Goal: Task Accomplishment & Management: Use online tool/utility

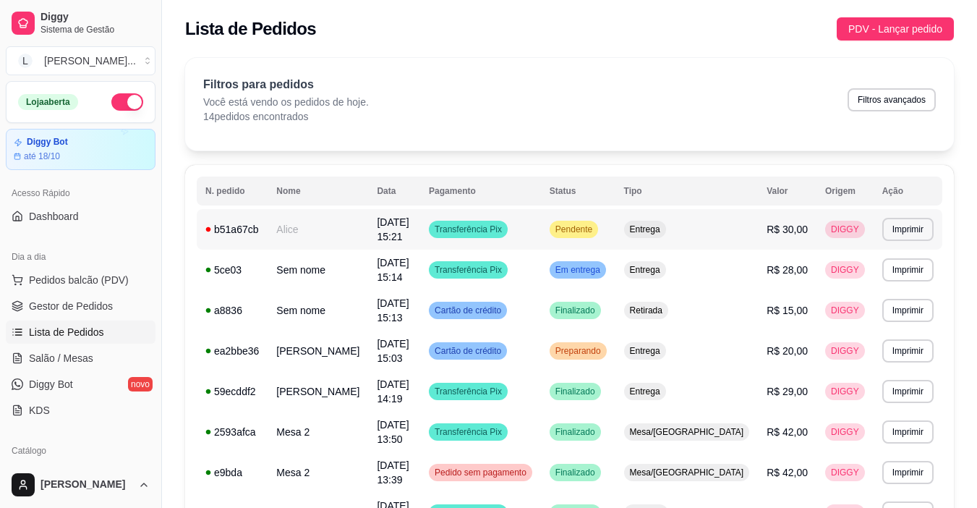
scroll to position [72, 0]
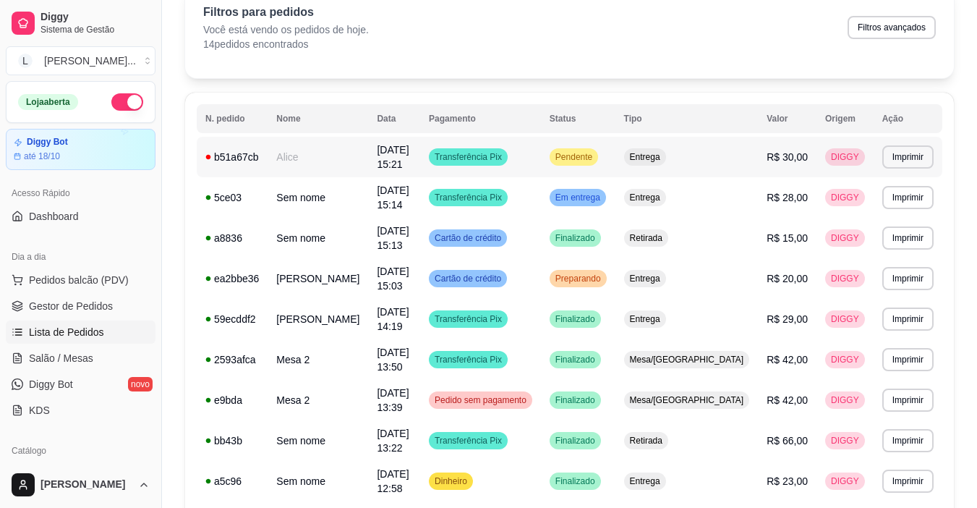
click at [590, 158] on td "Pendente" at bounding box center [578, 157] width 74 height 40
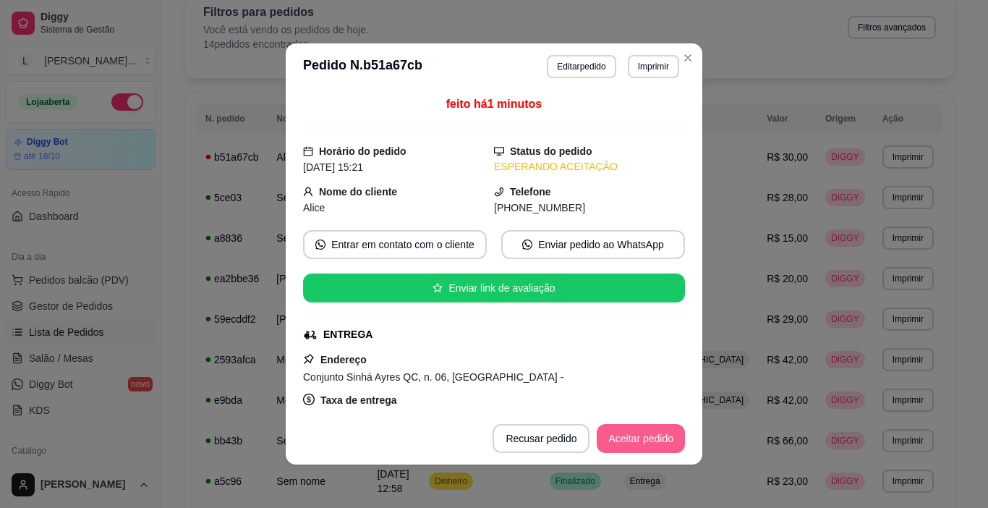
click at [638, 435] on button "Aceitar pedido" at bounding box center [641, 438] width 88 height 29
click at [638, 435] on button "Mover para preparo" at bounding box center [629, 438] width 112 height 29
click at [647, 64] on button "Imprimir" at bounding box center [653, 66] width 50 height 22
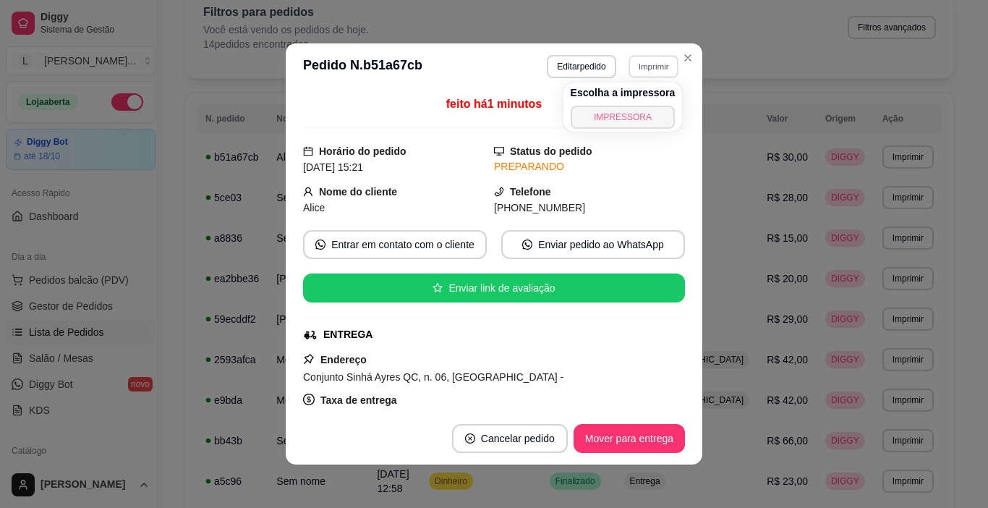
click at [627, 115] on button "IMPRESSORA" at bounding box center [622, 117] width 105 height 23
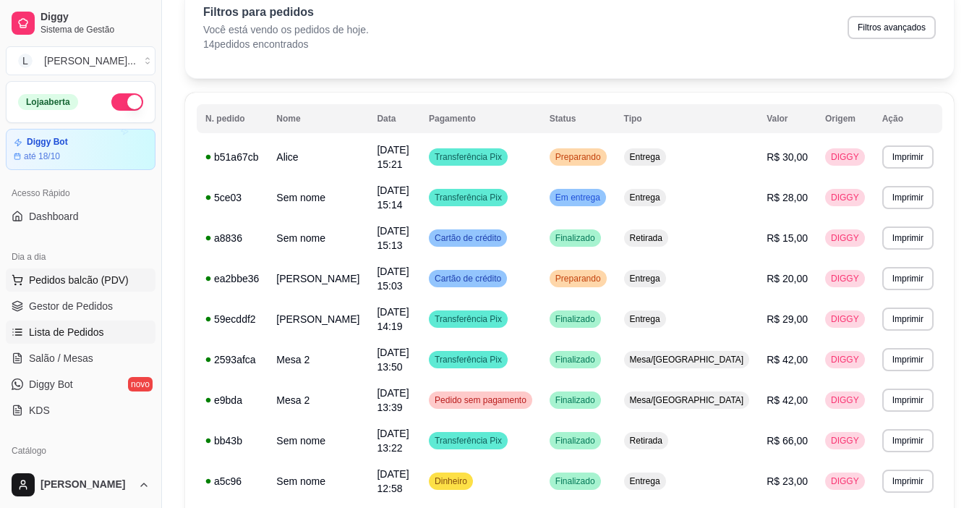
click at [111, 284] on span "Pedidos balcão (PDV)" at bounding box center [79, 280] width 100 height 14
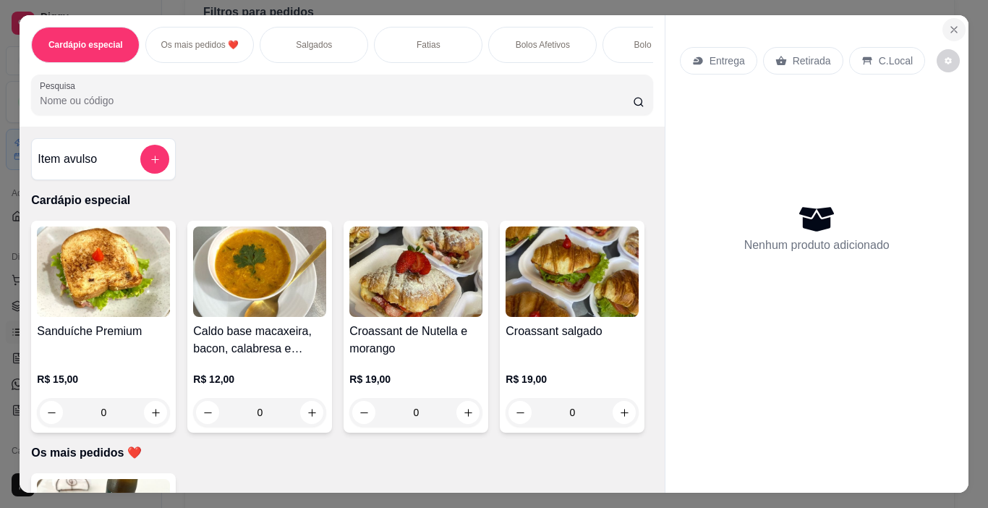
click at [957, 29] on button "Close" at bounding box center [953, 29] width 23 height 23
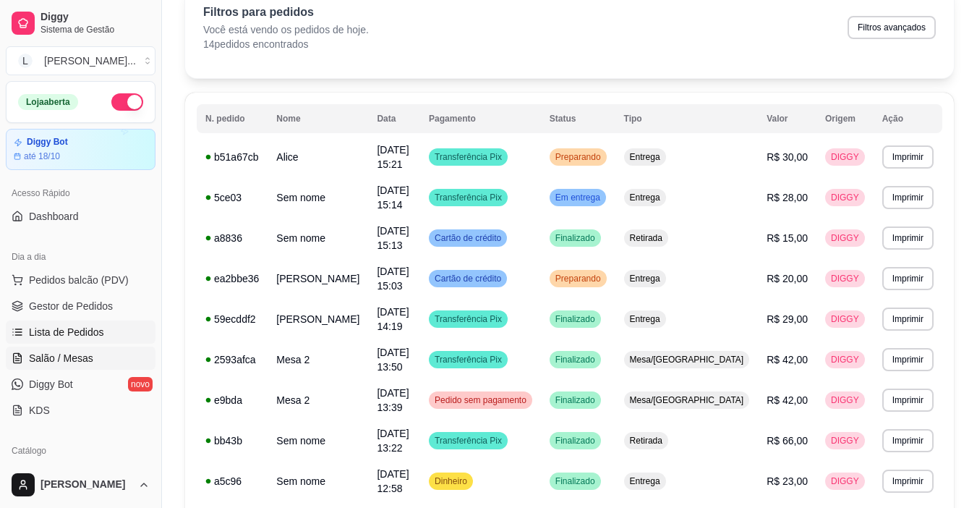
click at [97, 362] on link "Salão / Mesas" at bounding box center [81, 357] width 150 height 23
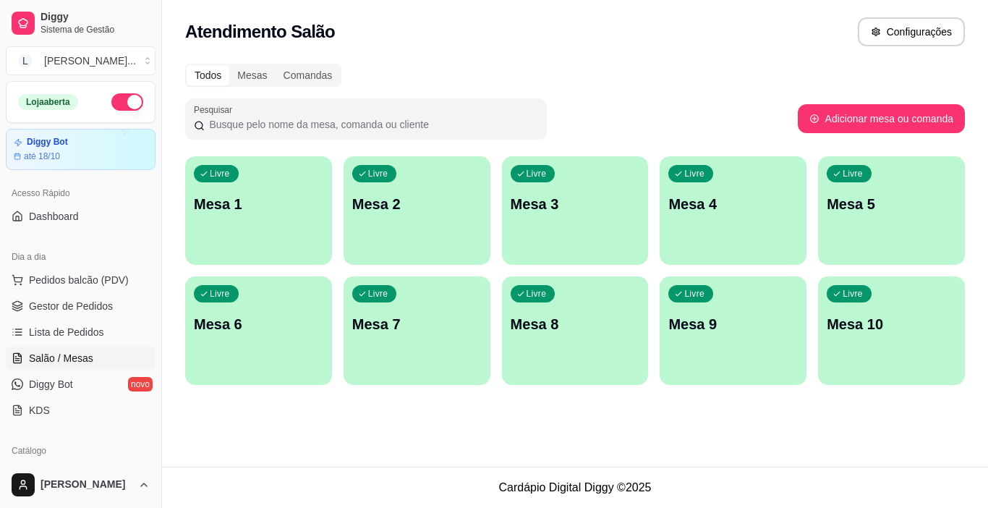
click at [270, 203] on p "Mesa 1" at bounding box center [258, 204] width 129 height 20
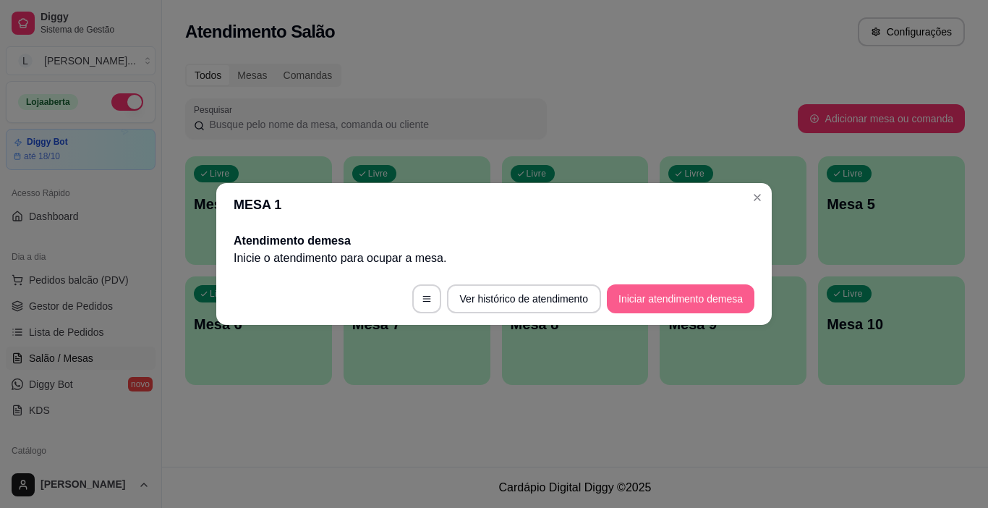
click at [654, 297] on button "Iniciar atendimento de mesa" at bounding box center [681, 298] width 148 height 29
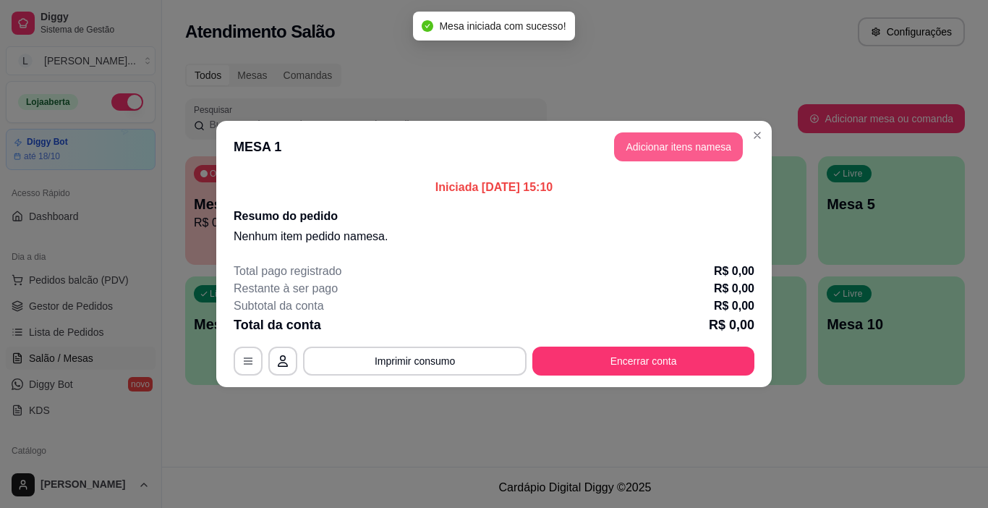
click at [668, 142] on button "Adicionar itens na mesa" at bounding box center [678, 146] width 129 height 29
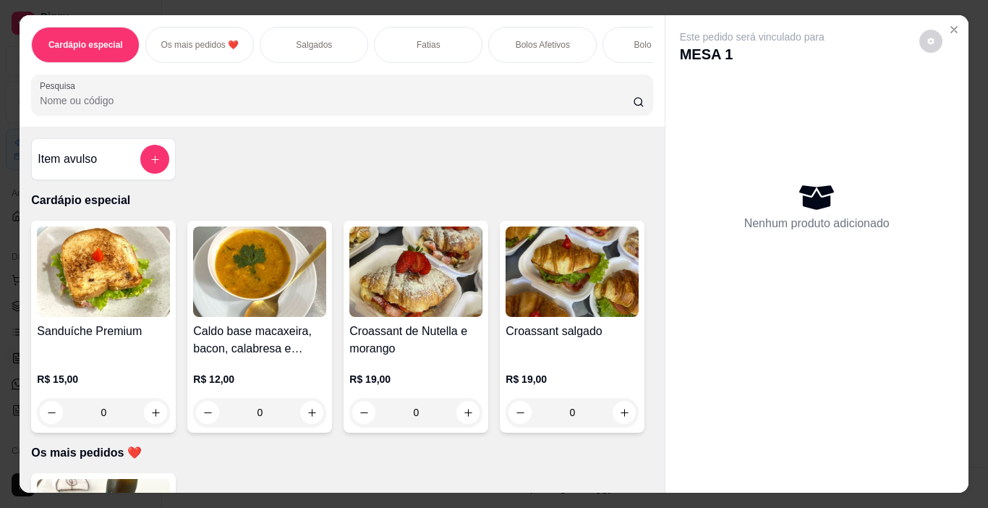
scroll to position [72, 0]
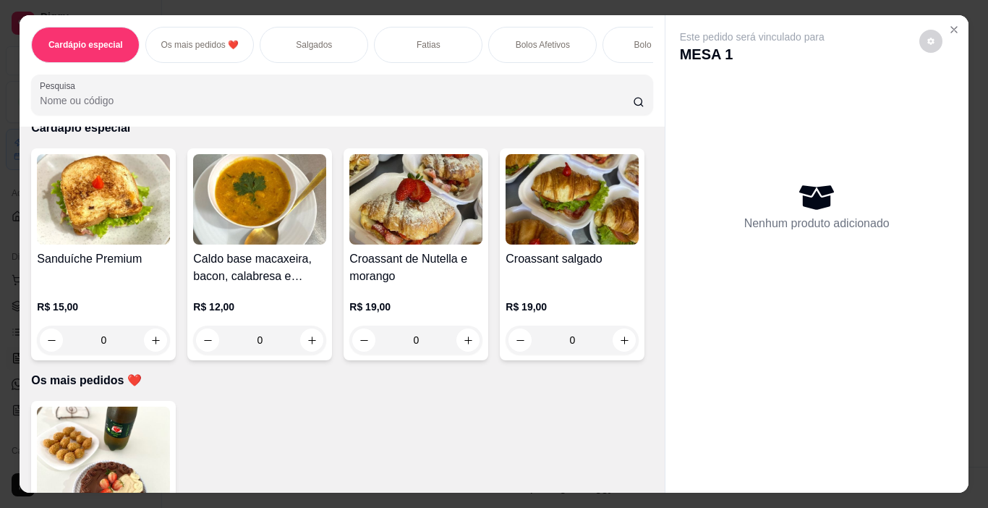
click at [325, 39] on p "Salgados" at bounding box center [314, 45] width 36 height 12
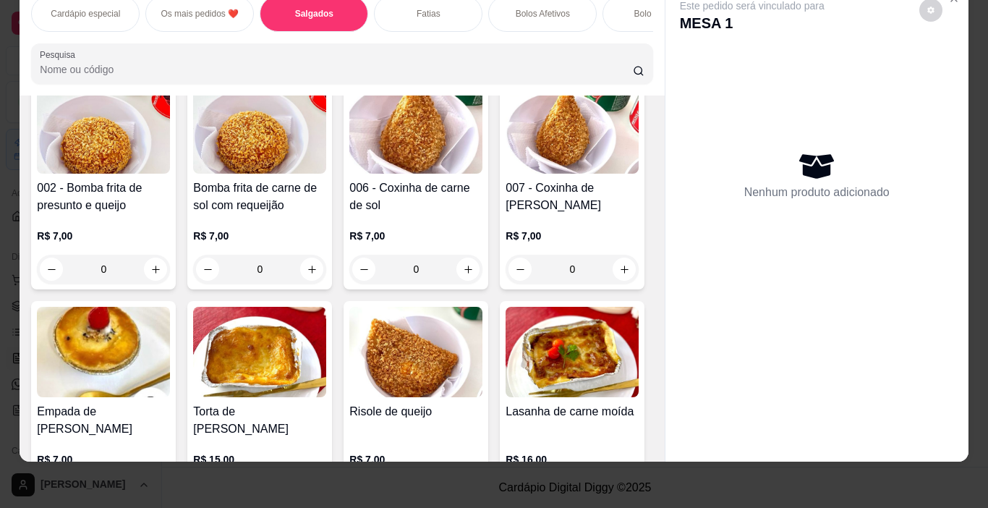
scroll to position [975, 0]
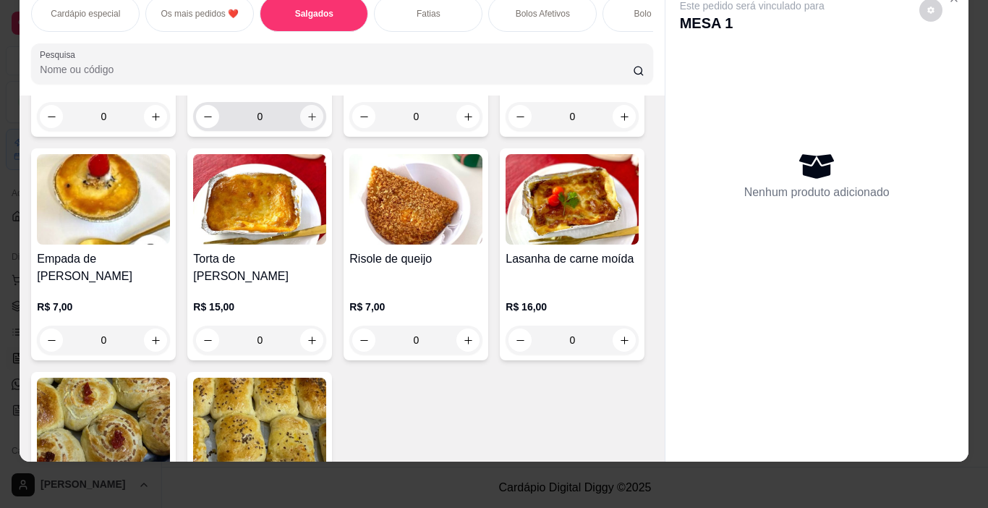
click at [317, 122] on icon "increase-product-quantity" at bounding box center [312, 116] width 11 height 11
type input "1"
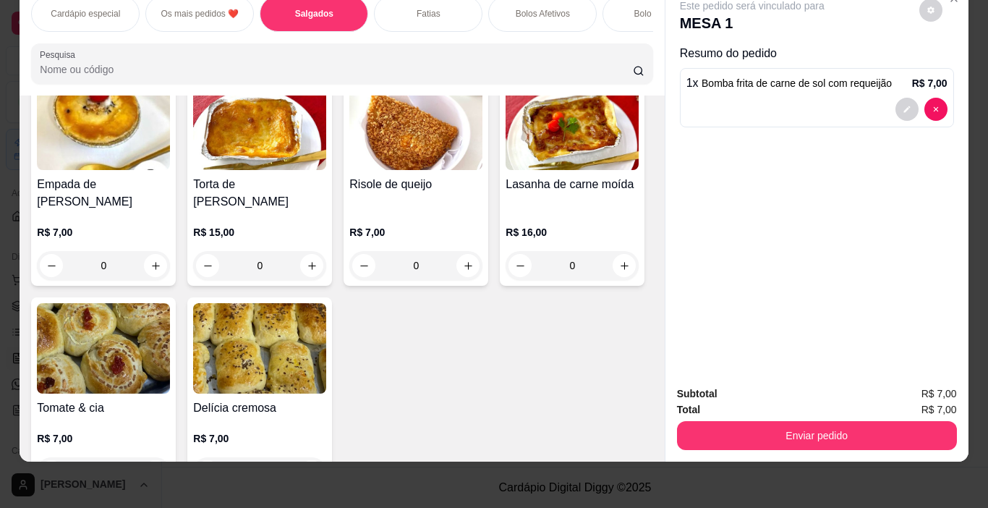
scroll to position [1120, 0]
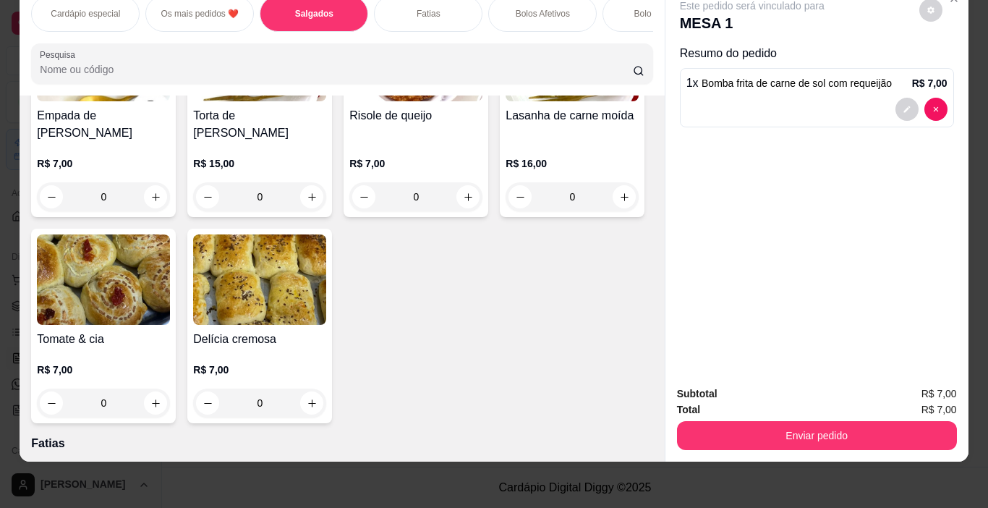
type input "1"
click at [432, 12] on div "Fatias" at bounding box center [428, 14] width 108 height 36
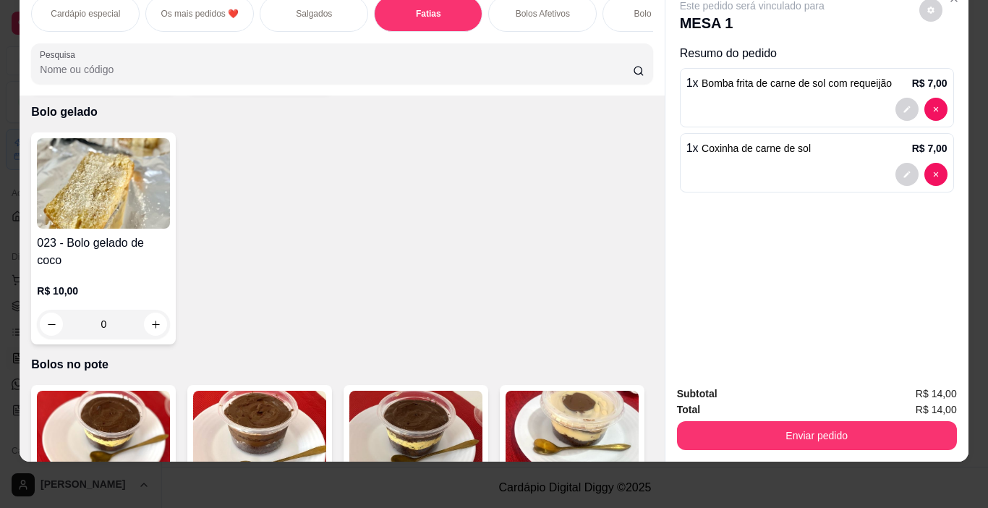
scroll to position [2234, 0]
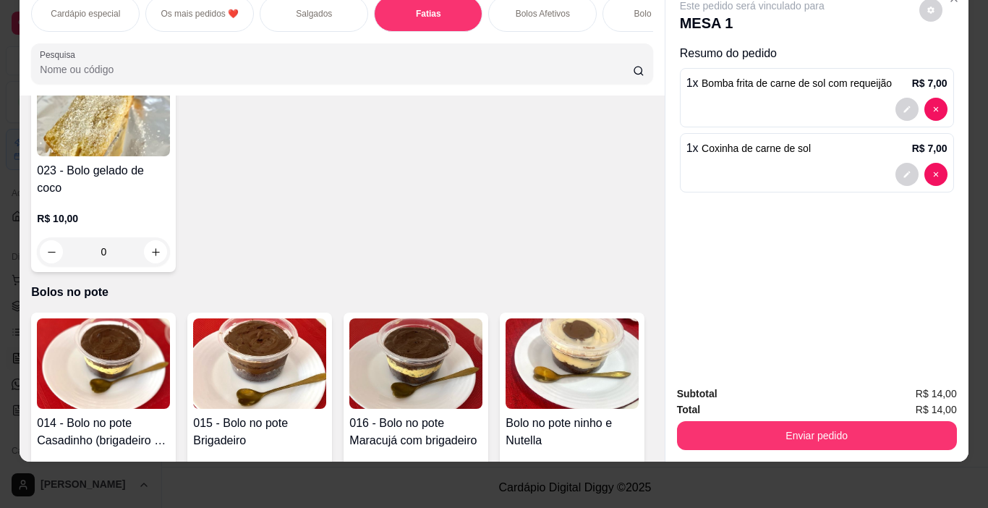
type input "1"
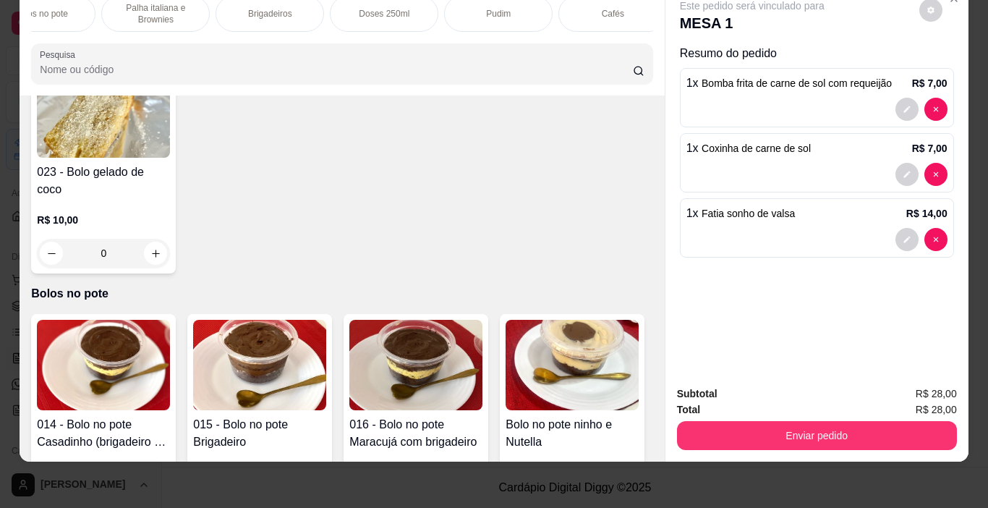
scroll to position [0, 1273]
click at [516, 8] on p "Refrigerantes" at bounding box center [526, 14] width 52 height 12
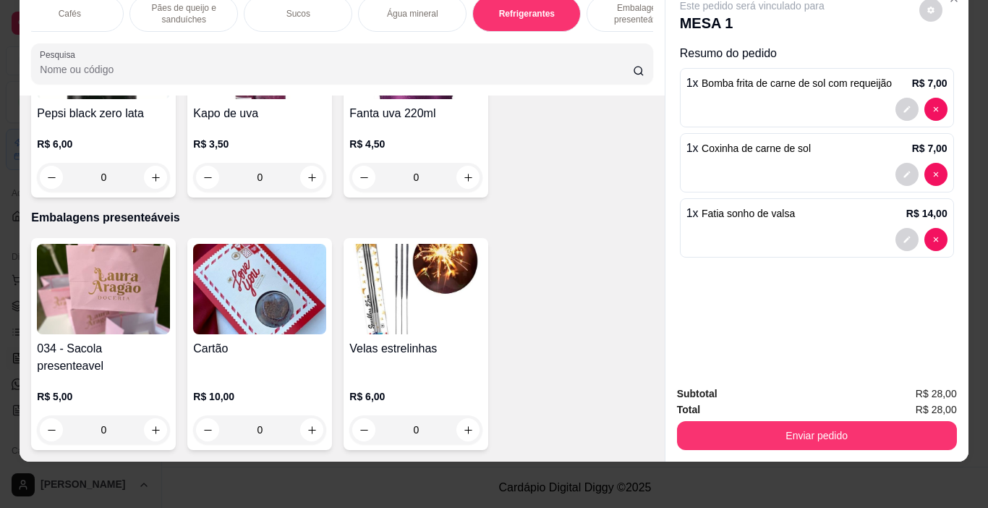
scroll to position [5523, 0]
type input "1"
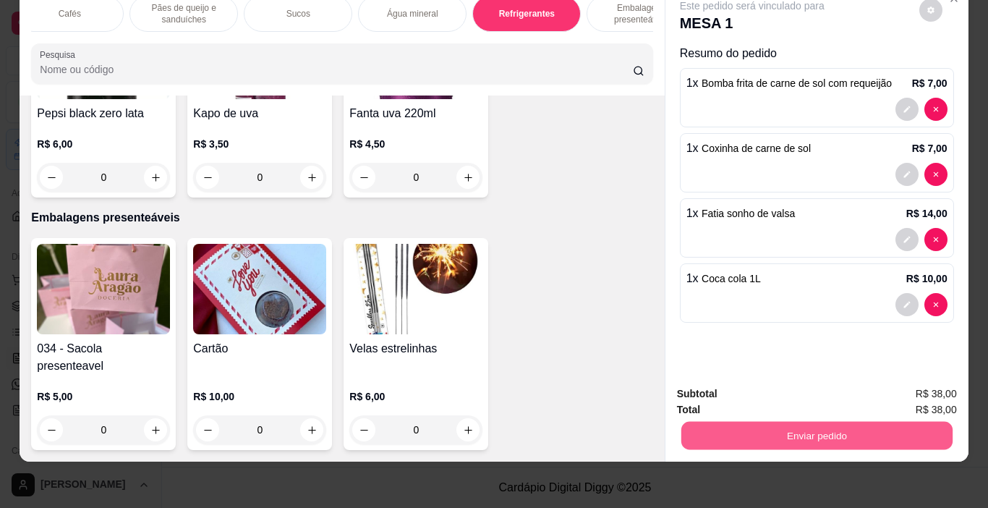
click at [798, 427] on button "Enviar pedido" at bounding box center [815, 436] width 271 height 28
click at [910, 385] on button "Enviar pedido" at bounding box center [919, 388] width 80 height 27
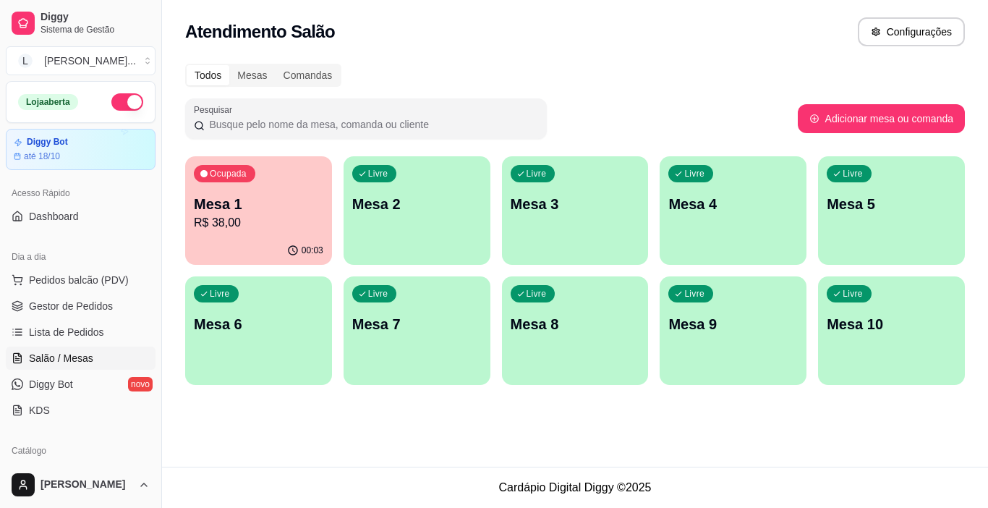
click at [281, 218] on p "R$ 38,00" at bounding box center [258, 222] width 129 height 17
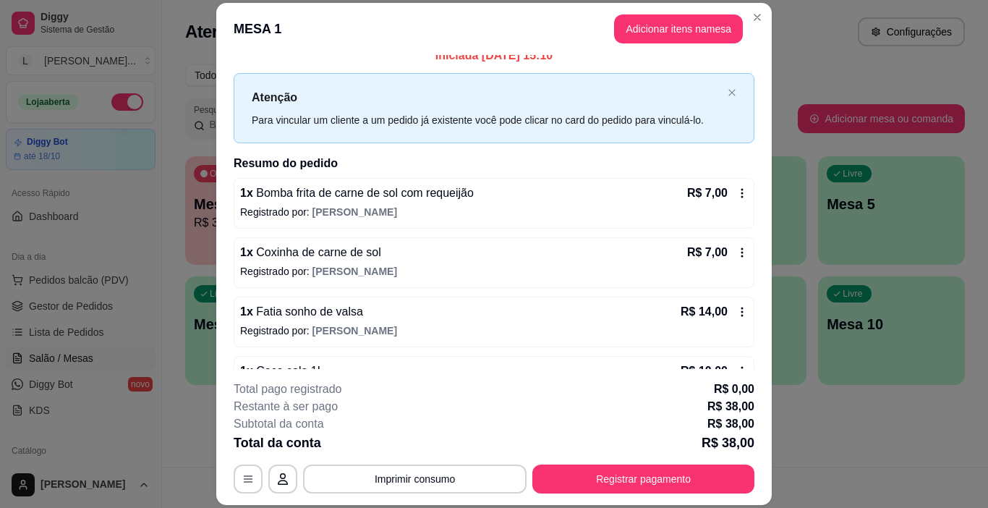
scroll to position [56, 0]
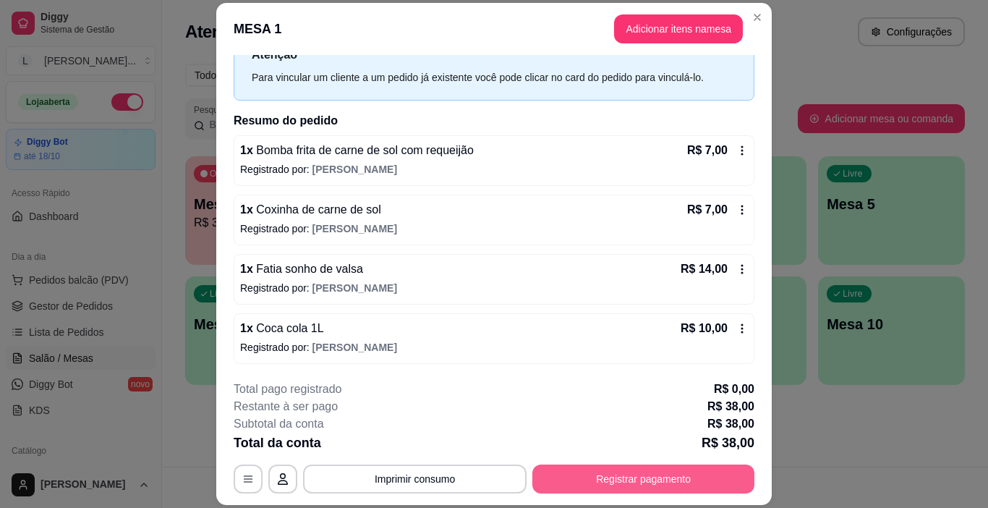
click at [685, 480] on button "Registrar pagamento" at bounding box center [643, 478] width 222 height 29
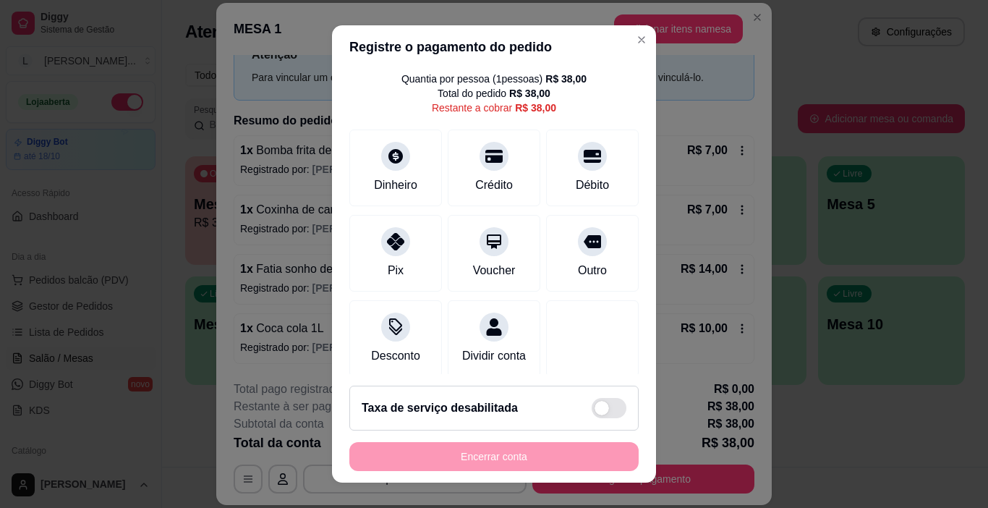
scroll to position [0, 0]
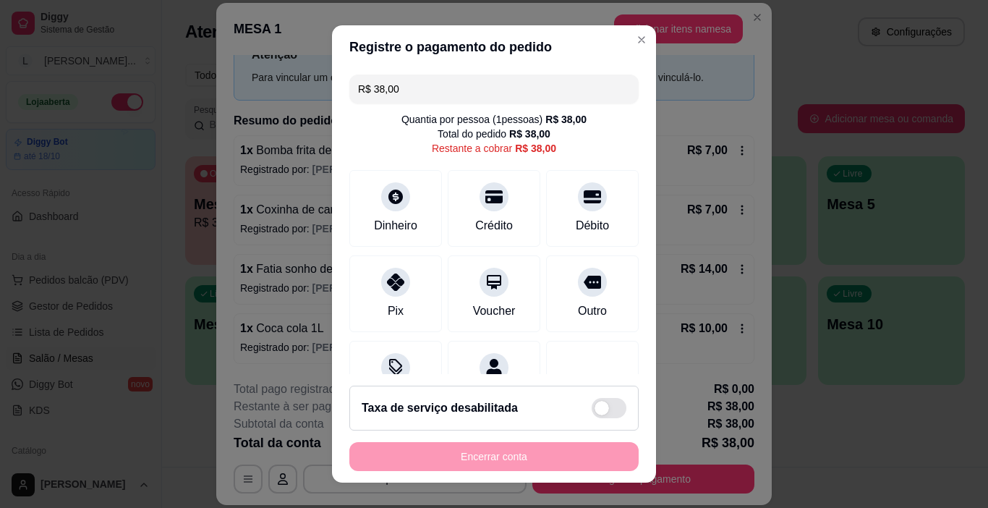
click at [623, 104] on div "R$ 38,00 Quantia por pessoa ( 1 pessoas) R$ 38,00 Total do pedido R$ 38,00 Rest…" at bounding box center [494, 221] width 324 height 305
click at [369, 142] on div "Quantia por pessoa ( 1 pessoas) R$ 38,00 Total do pedido R$ 38,00 Restante a co…" at bounding box center [493, 133] width 289 height 43
click at [388, 286] on icon at bounding box center [395, 277] width 19 height 19
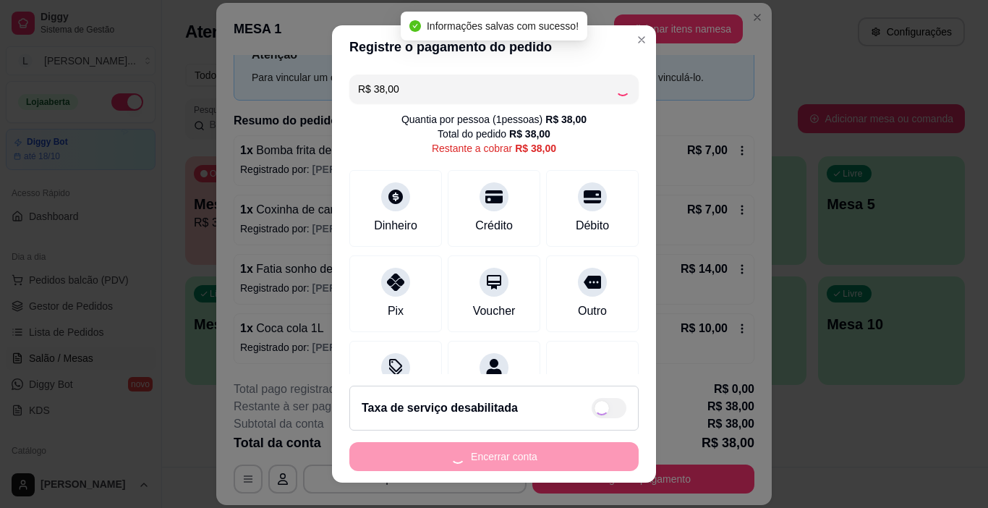
type input "R$ 0,00"
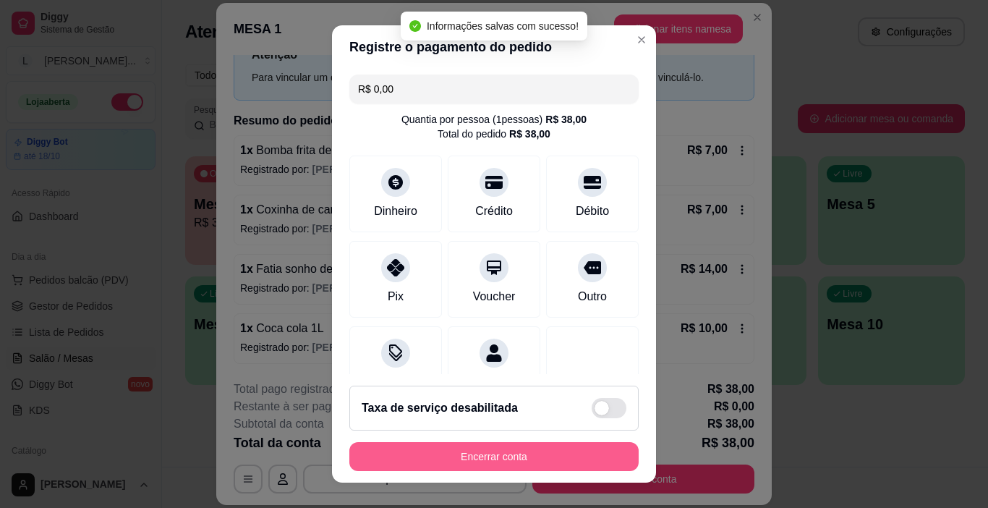
click at [542, 453] on button "Encerrar conta" at bounding box center [493, 456] width 289 height 29
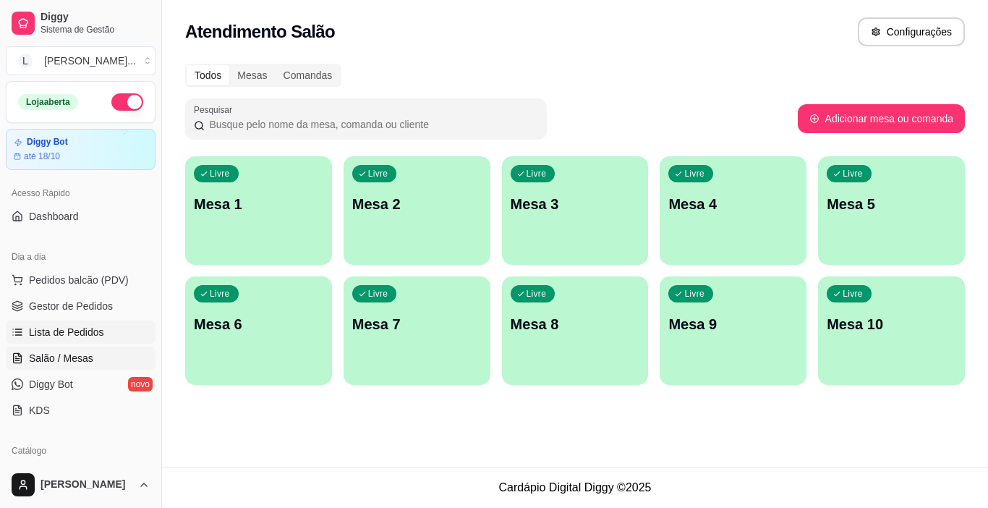
click at [113, 339] on link "Lista de Pedidos" at bounding box center [81, 331] width 150 height 23
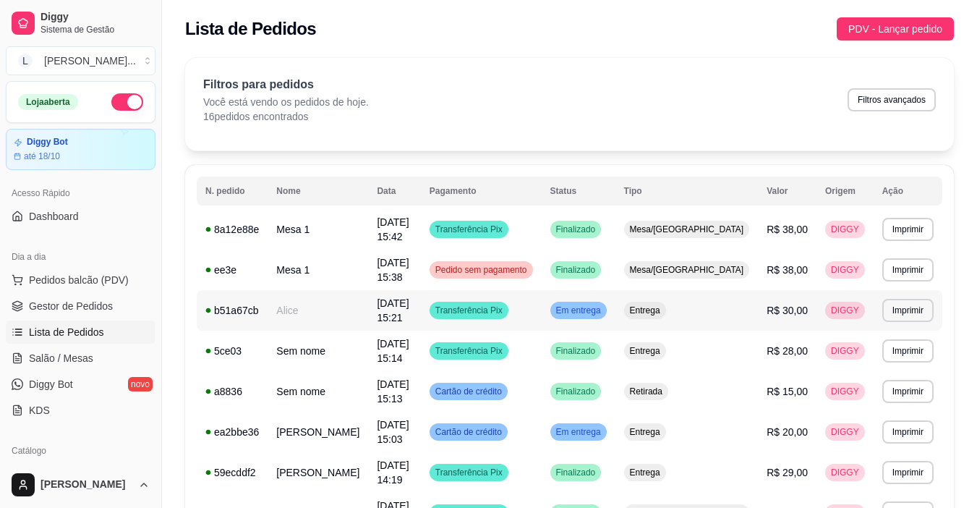
click at [542, 298] on td "Transferência Pix" at bounding box center [481, 310] width 121 height 40
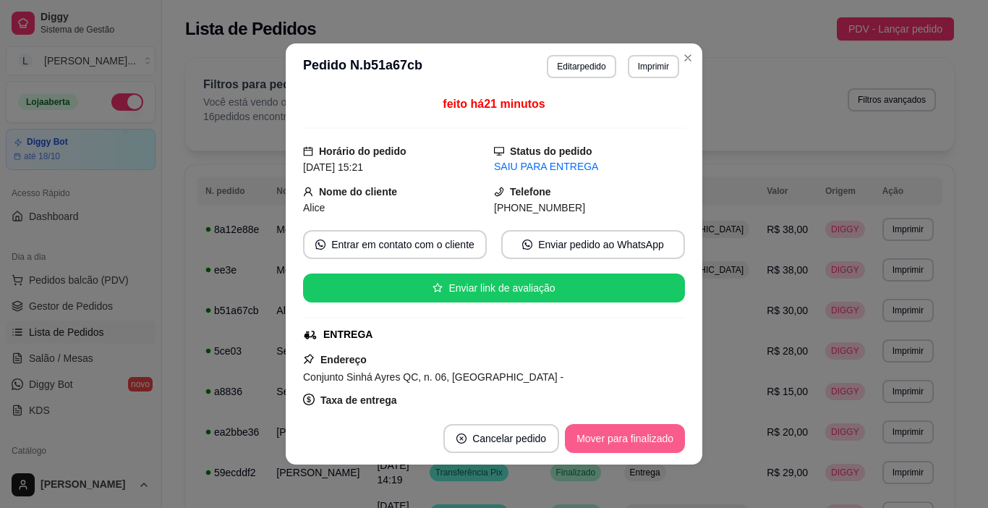
click at [628, 432] on button "Mover para finalizado" at bounding box center [625, 438] width 120 height 29
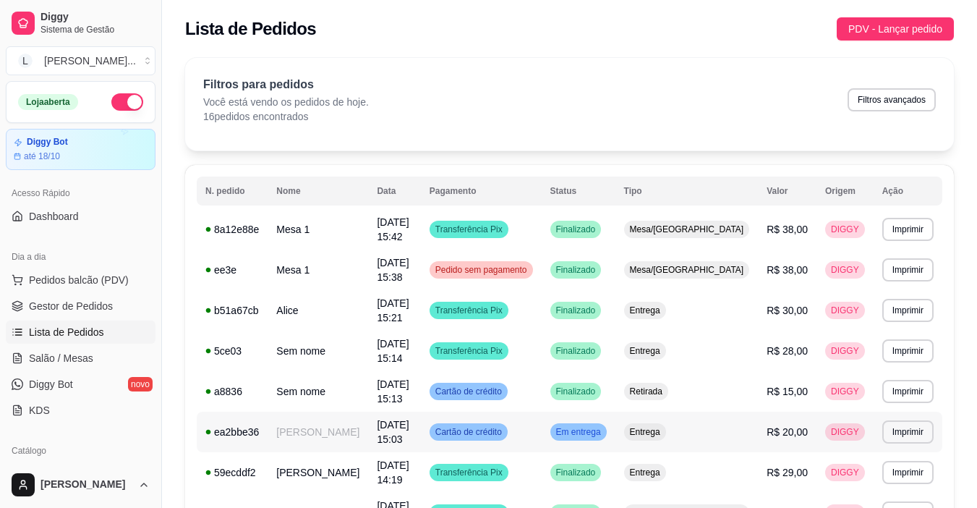
click at [594, 411] on td "Em entrega" at bounding box center [579, 431] width 74 height 40
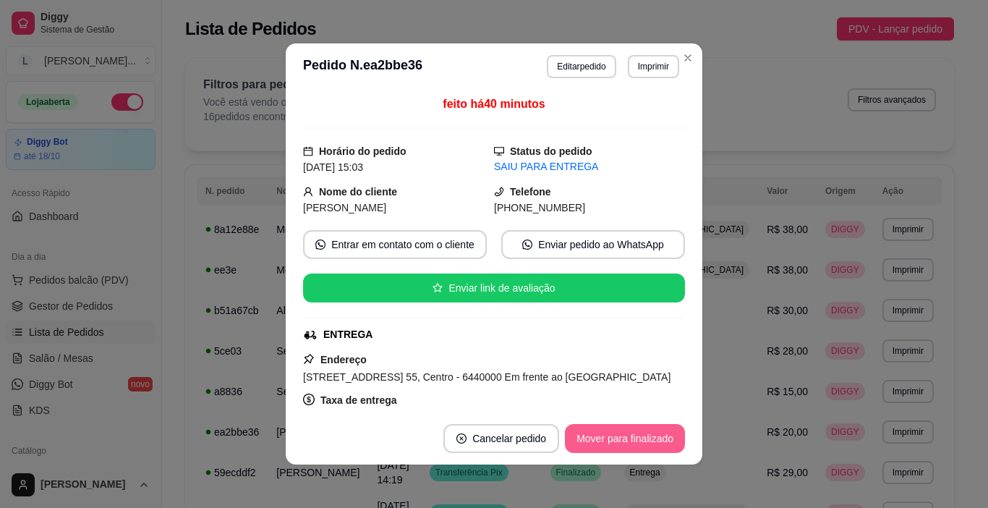
click at [651, 437] on button "Mover para finalizado" at bounding box center [625, 438] width 120 height 29
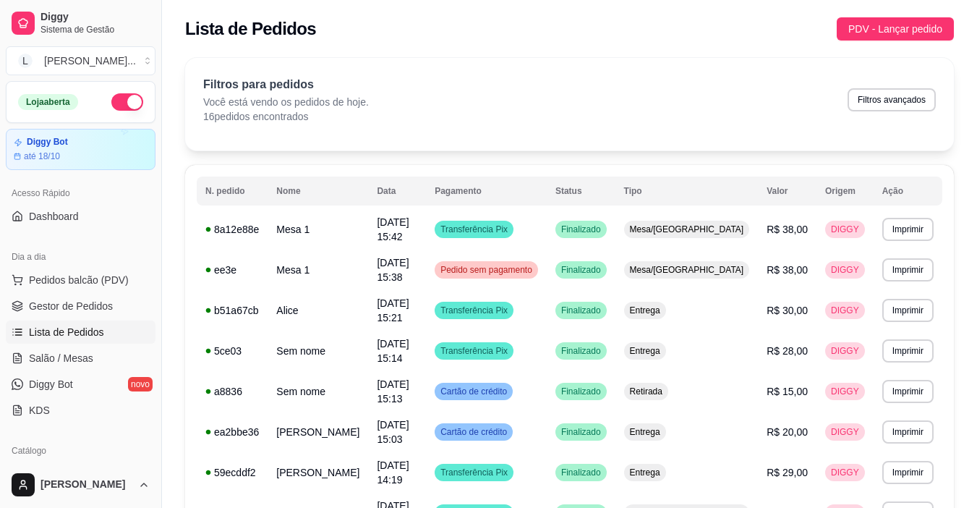
drag, startPoint x: 156, startPoint y: 178, endPoint x: 155, endPoint y: 187, distance: 8.8
click at [155, 187] on div "Diggy Sistema de Gestão L Laura Aragão ... Loja aberta Diggy Bot até 18/10 Aces…" at bounding box center [80, 254] width 161 height 508
